Goal: Understand process/instructions: Learn about a topic

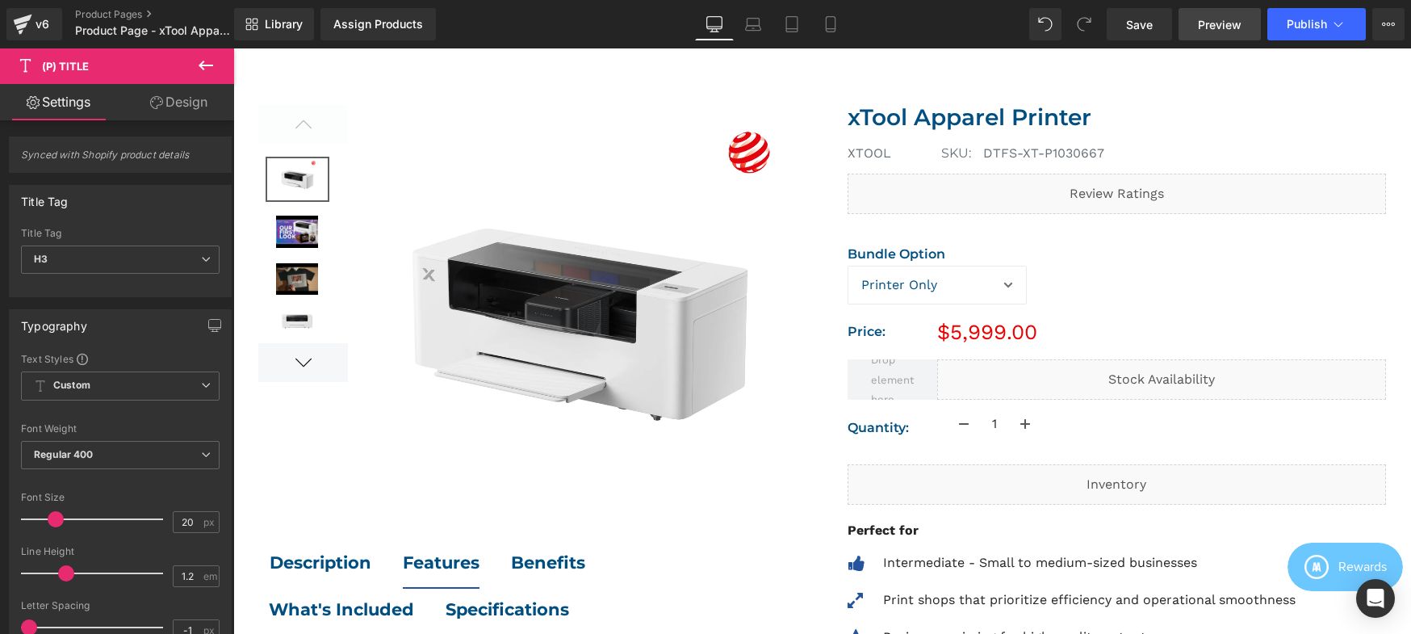
scroll to position [152, 0]
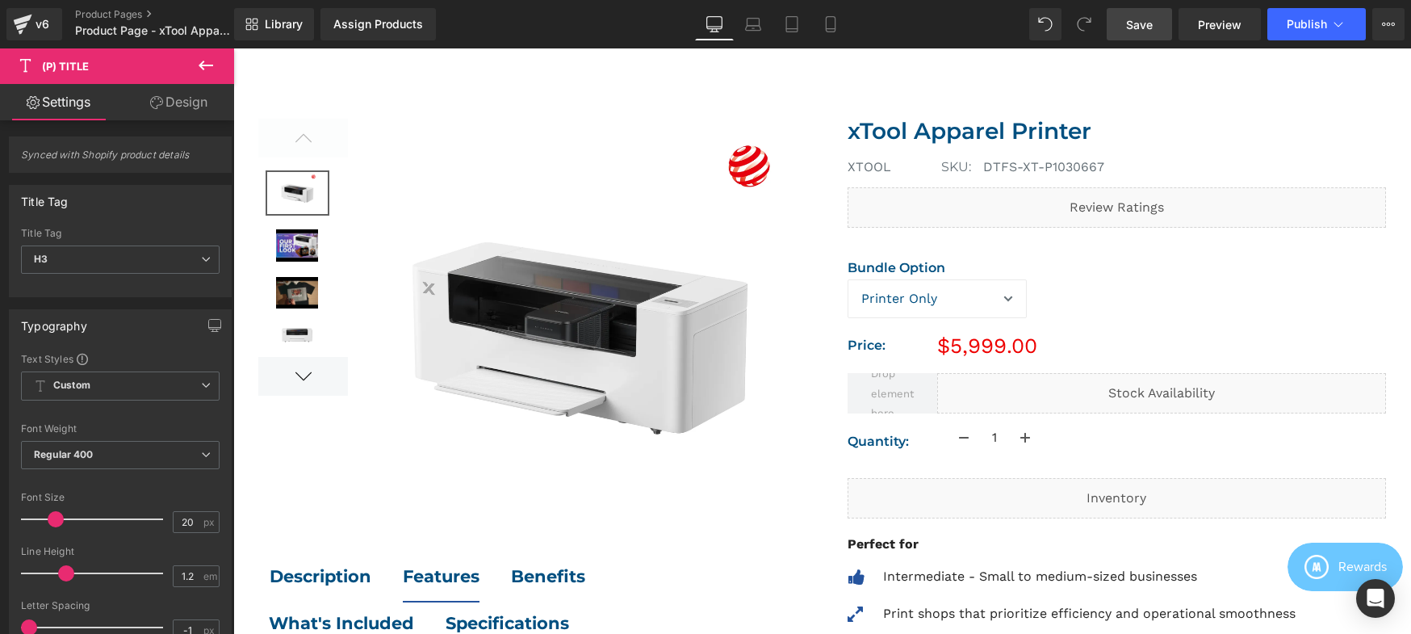
click at [1139, 31] on span "Save" at bounding box center [1139, 24] width 27 height 17
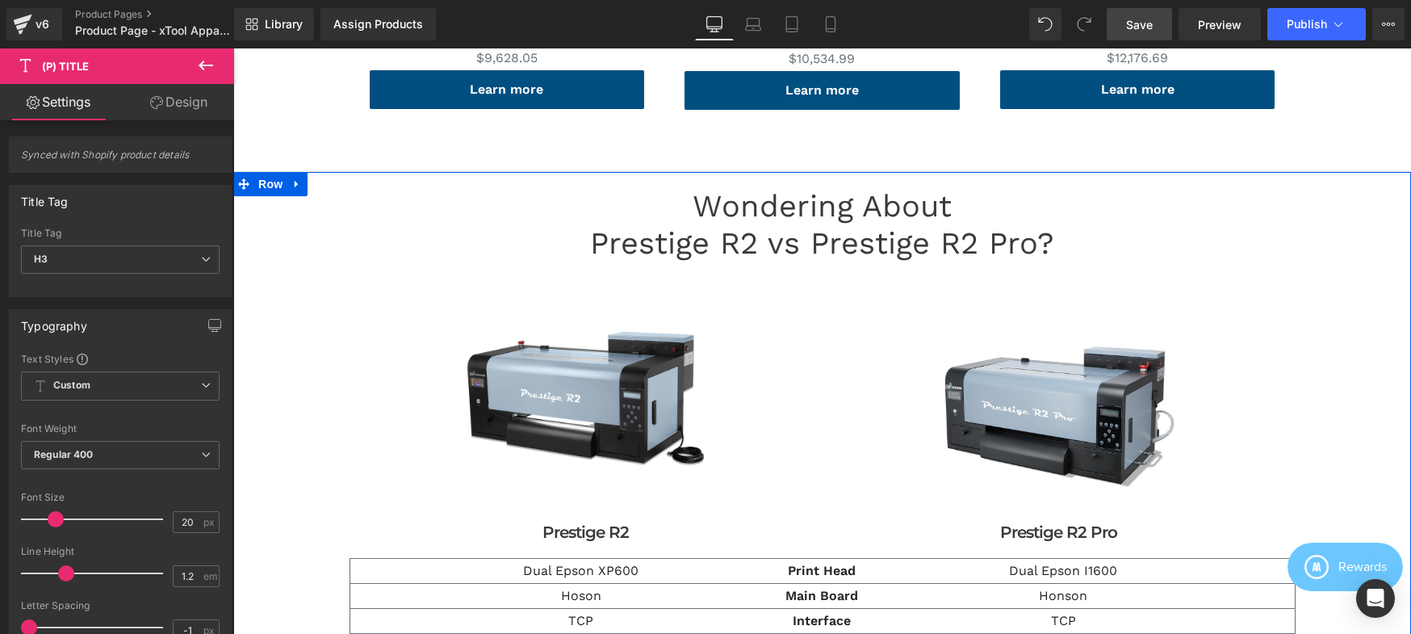
scroll to position [1955, 0]
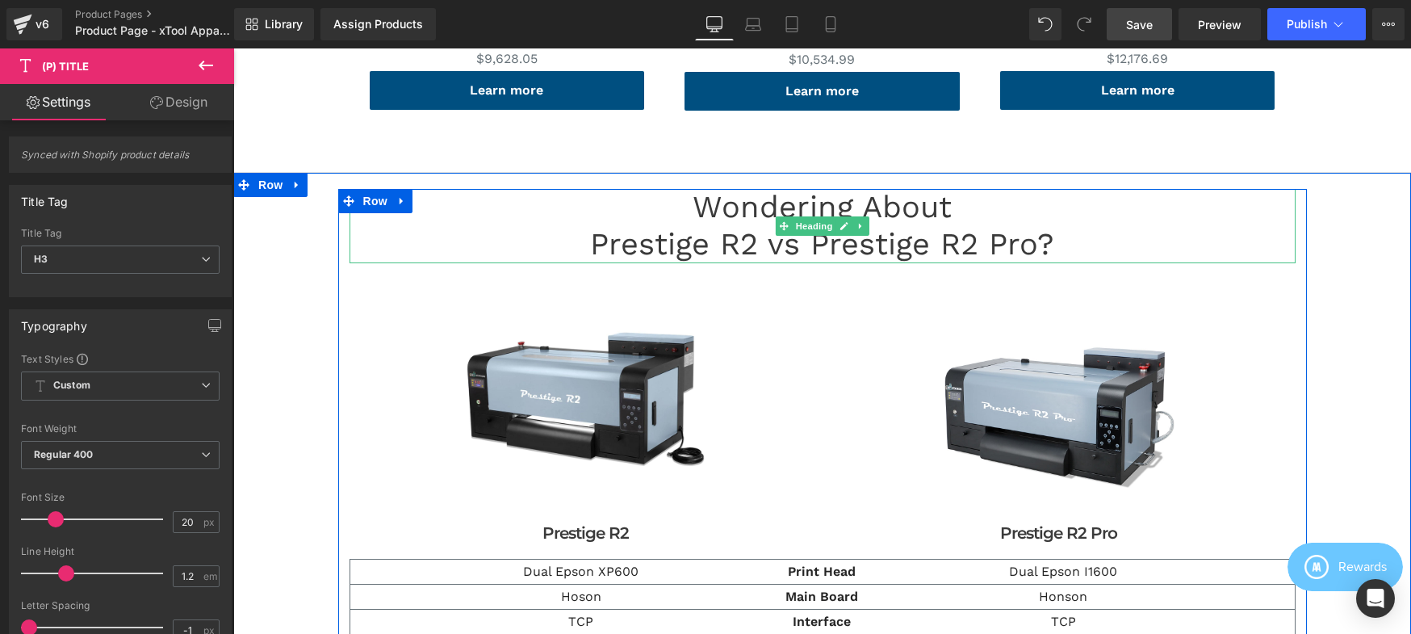
click at [899, 249] on h2 "Prestige R2 vs Prestige R2 Pro?" at bounding box center [823, 244] width 946 height 37
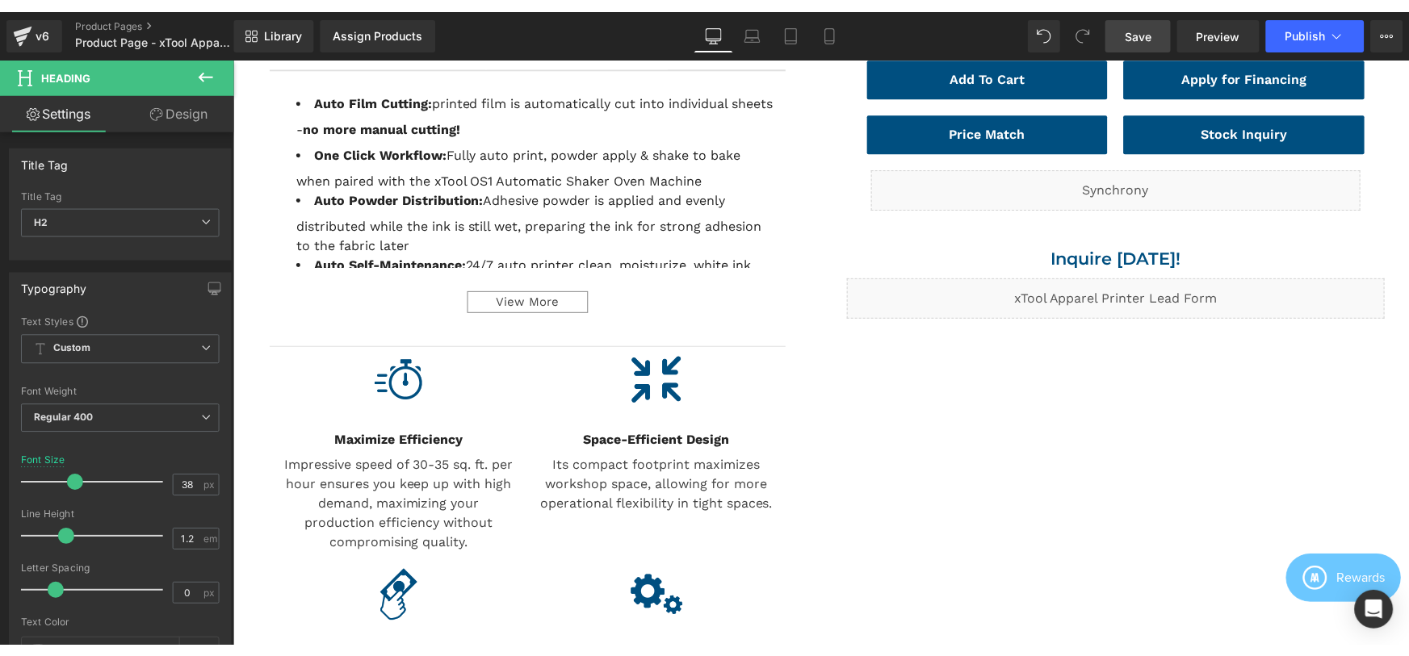
scroll to position [0, 0]
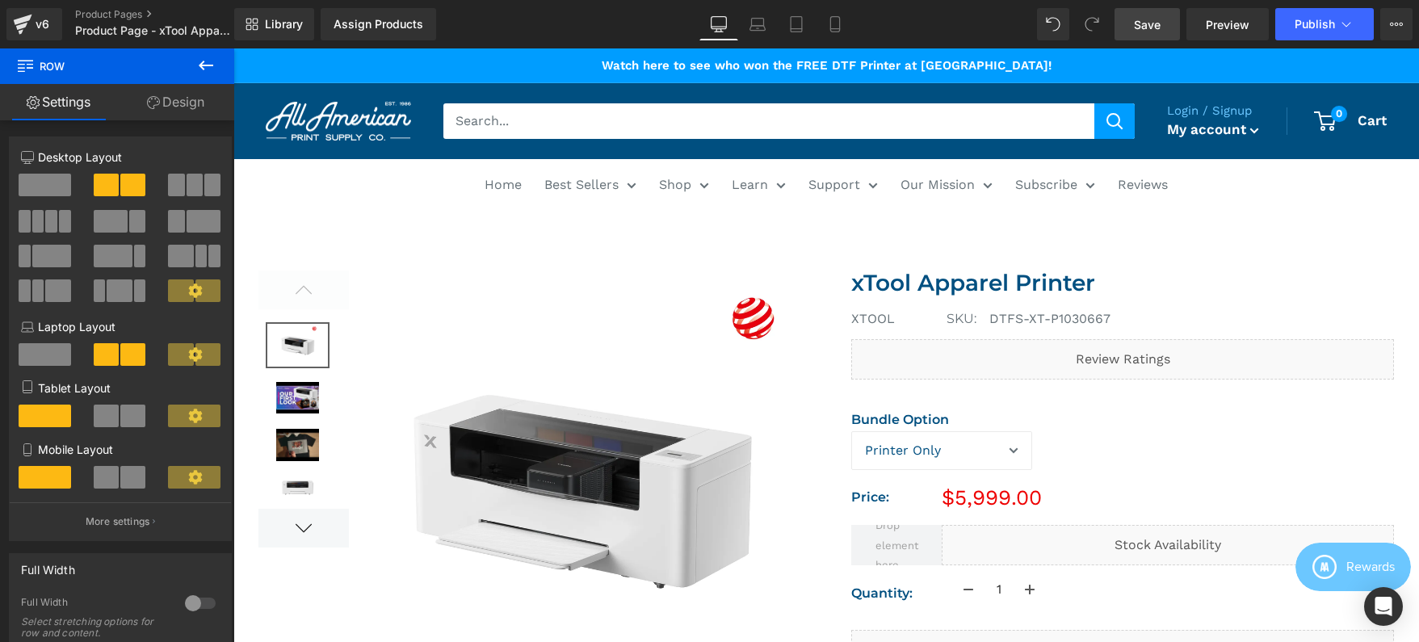
click at [196, 64] on icon at bounding box center [205, 65] width 19 height 19
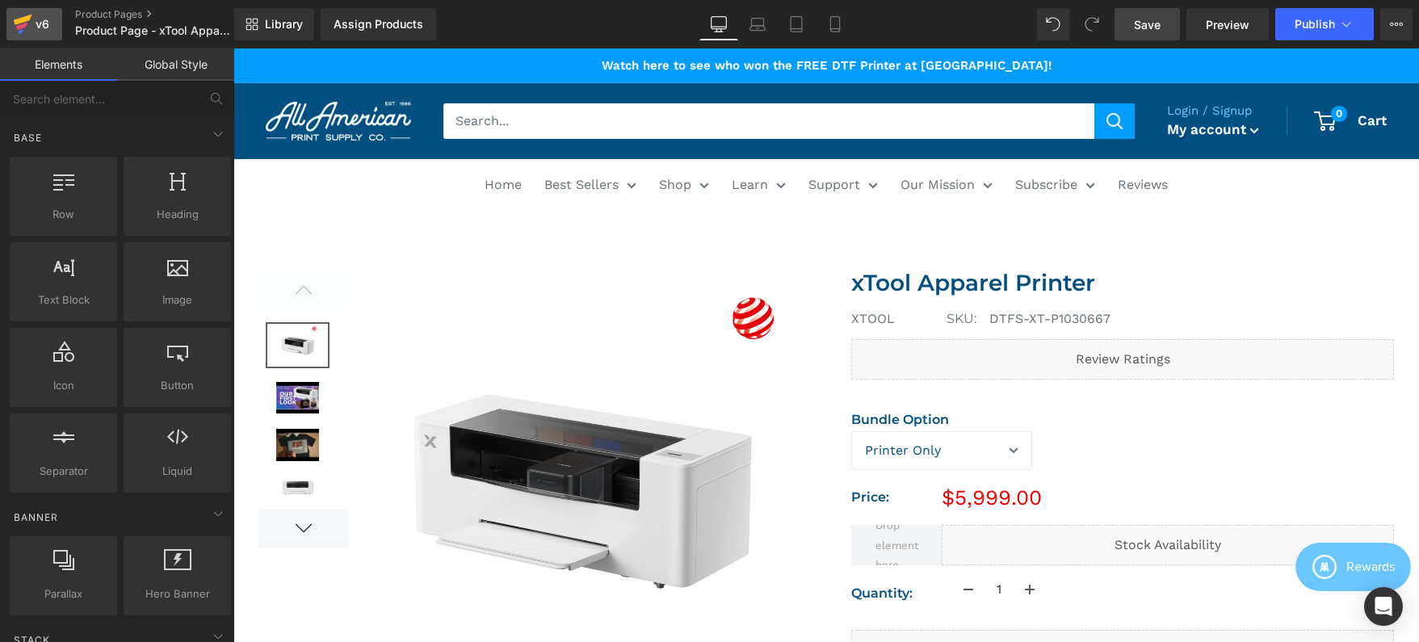
click at [33, 22] on div "v6" at bounding box center [42, 24] width 20 height 21
